Goal: Task Accomplishment & Management: Use online tool/utility

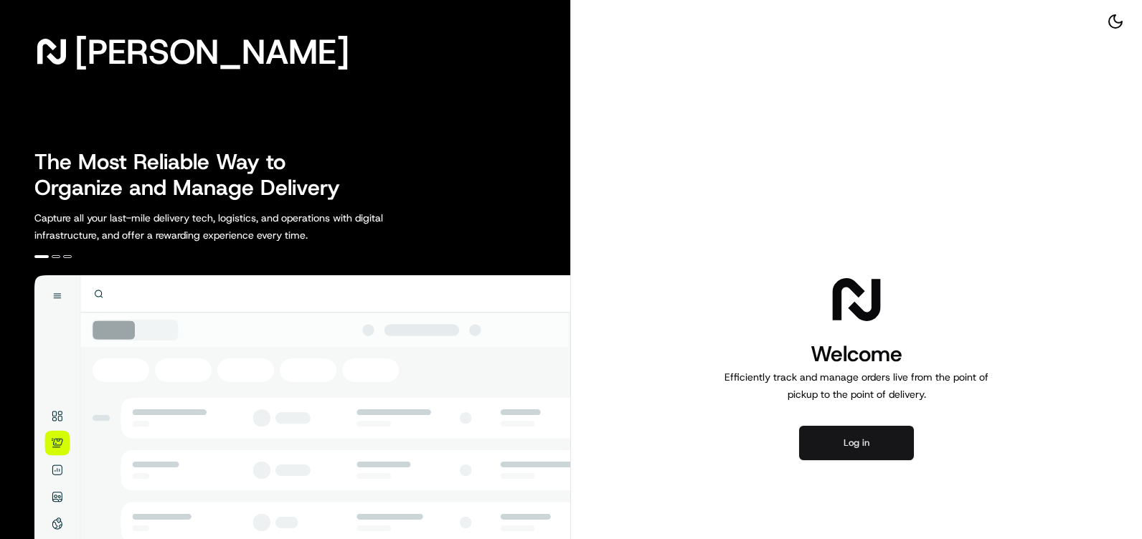
click at [859, 440] on button "Log in" at bounding box center [856, 443] width 115 height 34
click at [862, 449] on button "Log in" at bounding box center [856, 443] width 115 height 34
